Goal: Task Accomplishment & Management: Complete application form

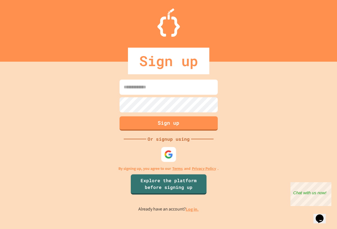
click at [168, 156] on img at bounding box center [168, 154] width 9 height 9
click at [172, 159] on div at bounding box center [168, 154] width 15 height 15
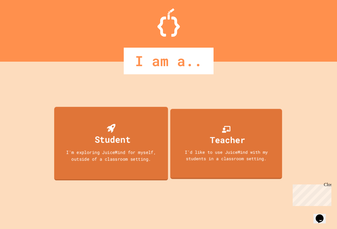
click at [133, 143] on div "Student I'm exploring JuiceMind for myself, outside of a classroom setting." at bounding box center [111, 144] width 114 height 74
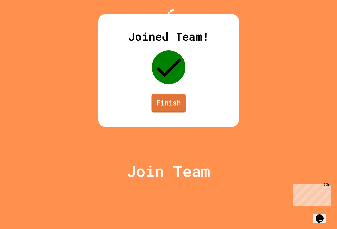
click at [170, 113] on link "Finish" at bounding box center [168, 103] width 35 height 19
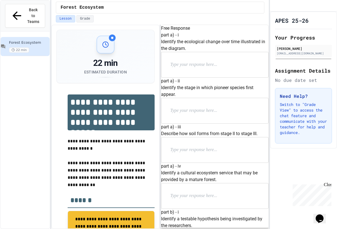
click at [200, 209] on h6 "part b) - i" at bounding box center [215, 212] width 108 height 7
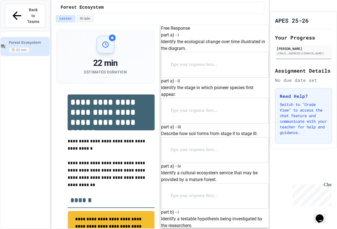
click at [195, 68] on p at bounding box center [206, 64] width 73 height 7
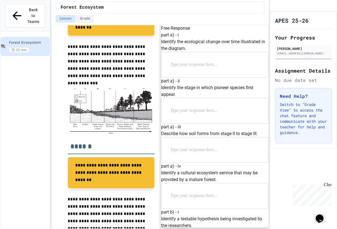
scroll to position [214, 0]
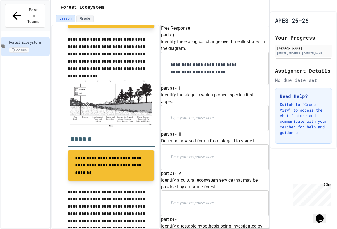
click at [198, 122] on p at bounding box center [206, 118] width 73 height 7
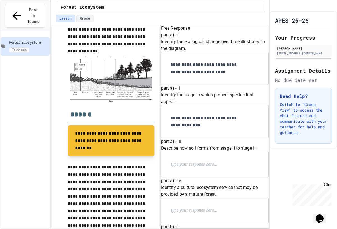
scroll to position [152, 0]
click at [189, 152] on div at bounding box center [214, 164] width 107 height 25
click at [195, 152] on div at bounding box center [214, 164] width 107 height 25
click at [197, 152] on div at bounding box center [214, 164] width 107 height 25
click at [198, 161] on p at bounding box center [206, 164] width 73 height 7
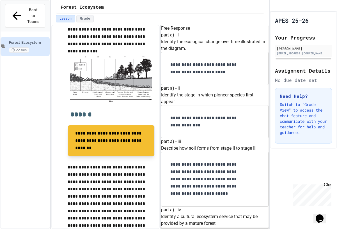
click at [179, 152] on div "**********" at bounding box center [214, 179] width 107 height 54
click at [180, 161] on p "**********" at bounding box center [206, 179] width 73 height 36
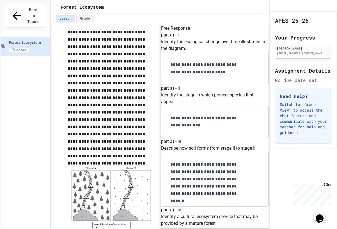
scroll to position [373, 0]
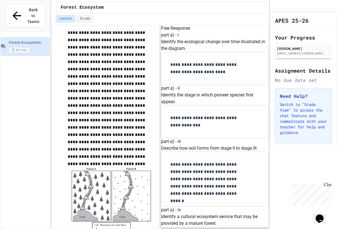
drag, startPoint x: 222, startPoint y: 74, endPoint x: 195, endPoint y: 78, distance: 26.7
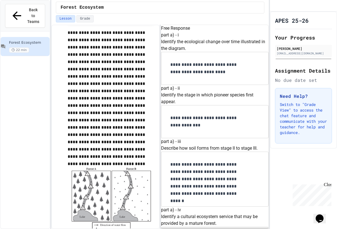
scroll to position [355, 0]
paste div
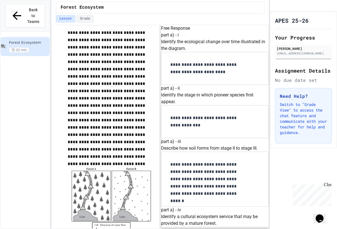
drag, startPoint x: 179, startPoint y: 120, endPoint x: 193, endPoint y: 113, distance: 15.2
drag, startPoint x: 219, startPoint y: 120, endPoint x: 198, endPoint y: 114, distance: 21.4
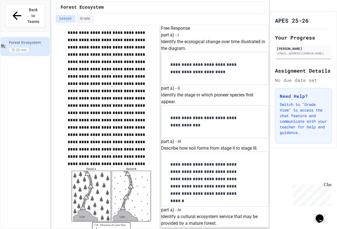
scroll to position [396, 0]
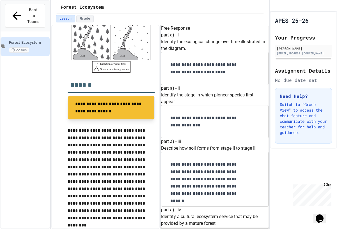
scroll to position [538, 0]
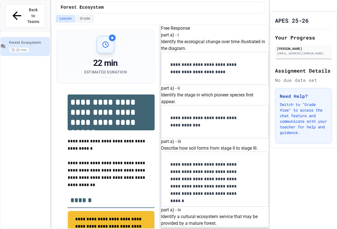
click at [199, 52] on p "Identify the ecological change over time illustrated in the diagram." at bounding box center [215, 44] width 108 height 13
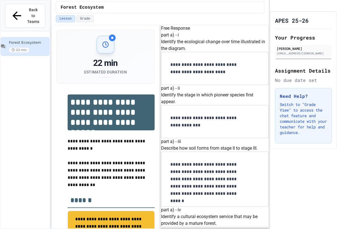
drag, startPoint x: 230, startPoint y: 179, endPoint x: 179, endPoint y: 157, distance: 56.0
drag, startPoint x: 230, startPoint y: 155, endPoint x: 227, endPoint y: 164, distance: 9.5
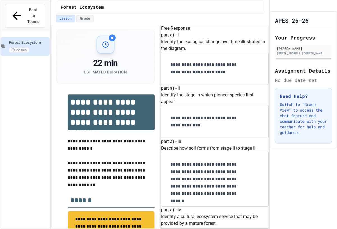
drag, startPoint x: 210, startPoint y: 178, endPoint x: 221, endPoint y: 190, distance: 15.9
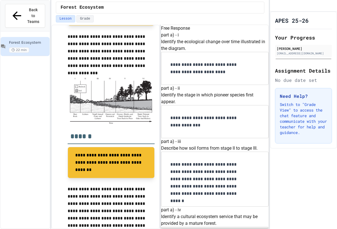
scroll to position [538, 0]
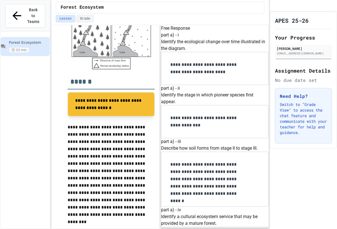
drag, startPoint x: 201, startPoint y: 106, endPoint x: 190, endPoint y: 100, distance: 12.1
drag, startPoint x: 199, startPoint y: 105, endPoint x: 226, endPoint y: 142, distance: 46.0
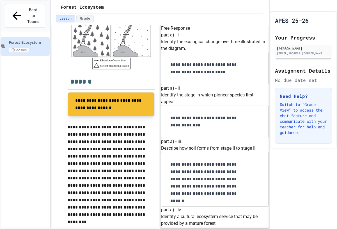
paste div
drag, startPoint x: 200, startPoint y: 135, endPoint x: 179, endPoint y: 117, distance: 27.9
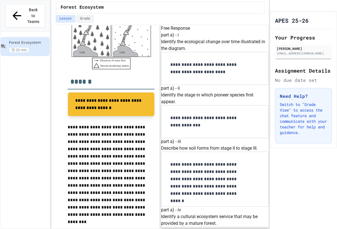
drag, startPoint x: 211, startPoint y: 172, endPoint x: 166, endPoint y: 147, distance: 51.9
copy div "part c) - ii Explain how the aquatic organisms living in the lake illustrated i…"
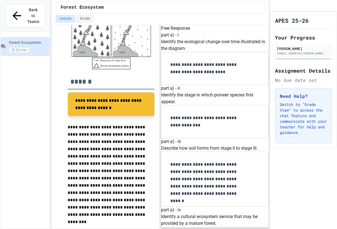
drag, startPoint x: 227, startPoint y: 192, endPoint x: 181, endPoint y: 162, distance: 54.5
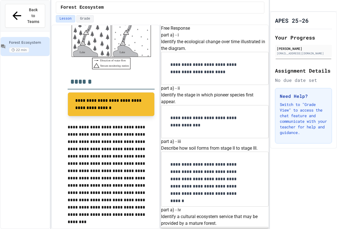
drag, startPoint x: 214, startPoint y: 115, endPoint x: 240, endPoint y: 190, distance: 79.7
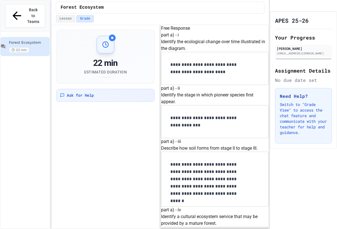
scroll to position [714, 0]
click at [86, 19] on button "Grade" at bounding box center [84, 18] width 17 height 7
